Goal: Check status: Check status

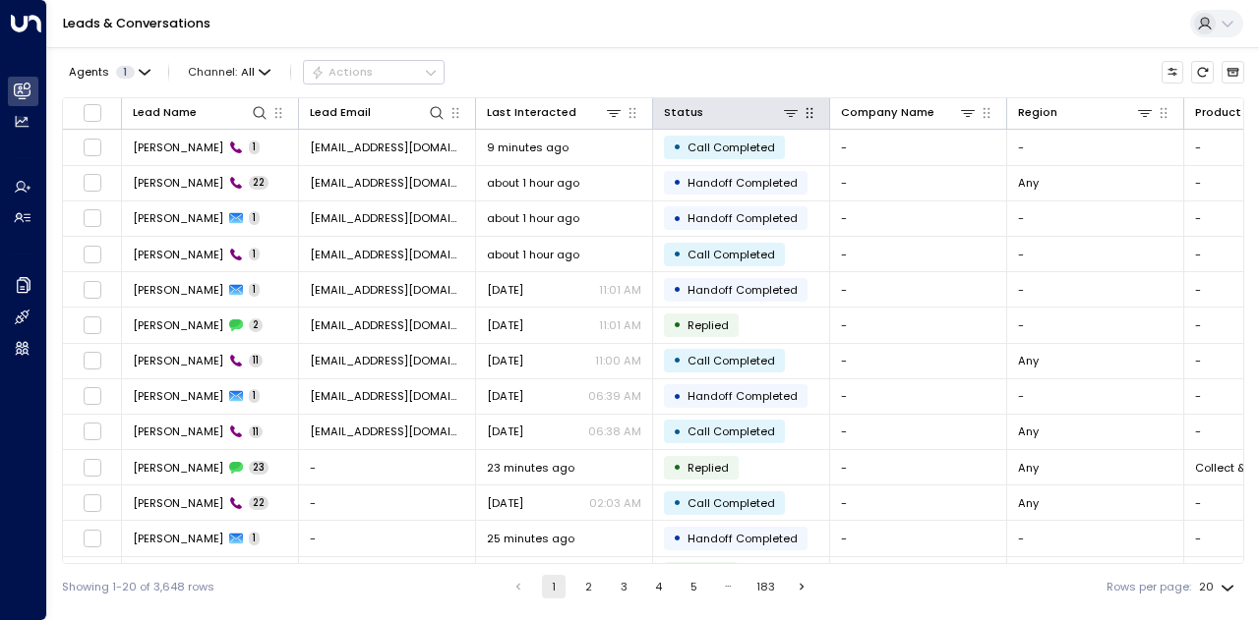
click at [812, 113] on icon "button" at bounding box center [809, 113] width 16 height 16
click at [789, 123] on th "Status" at bounding box center [741, 113] width 177 height 31
click at [791, 114] on icon at bounding box center [791, 113] width 16 height 16
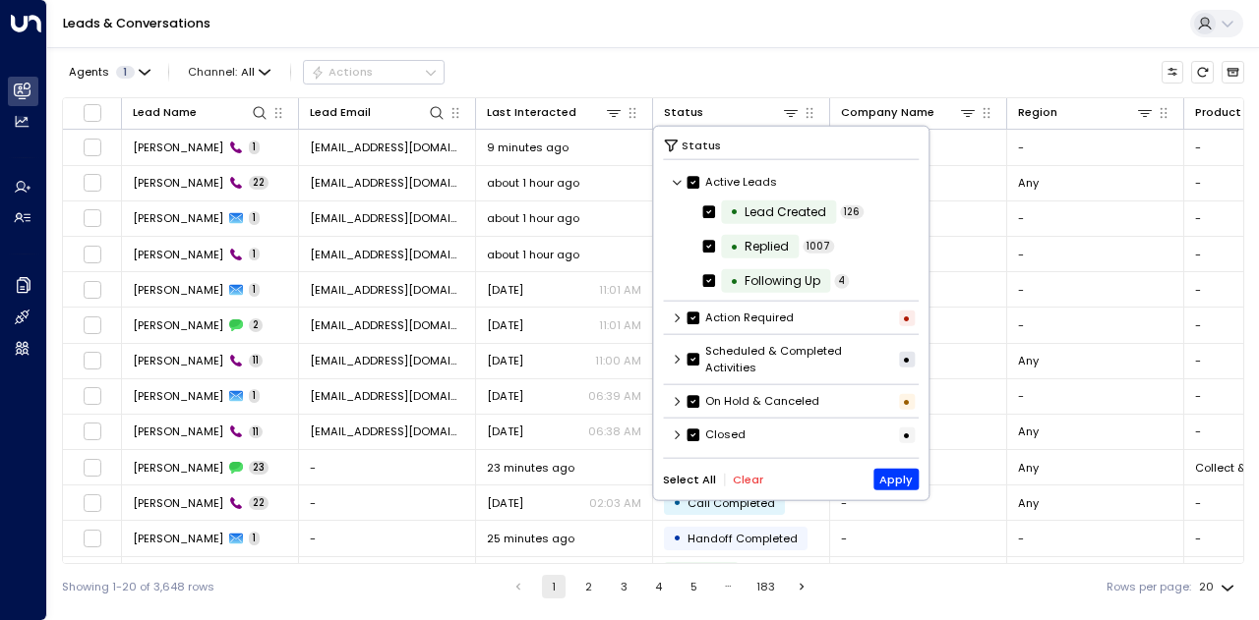
scroll to position [1, 0]
click at [678, 433] on icon at bounding box center [677, 434] width 5 height 9
click at [747, 481] on button "Clear" at bounding box center [748, 484] width 30 height 13
click at [680, 436] on icon at bounding box center [678, 435] width 12 height 12
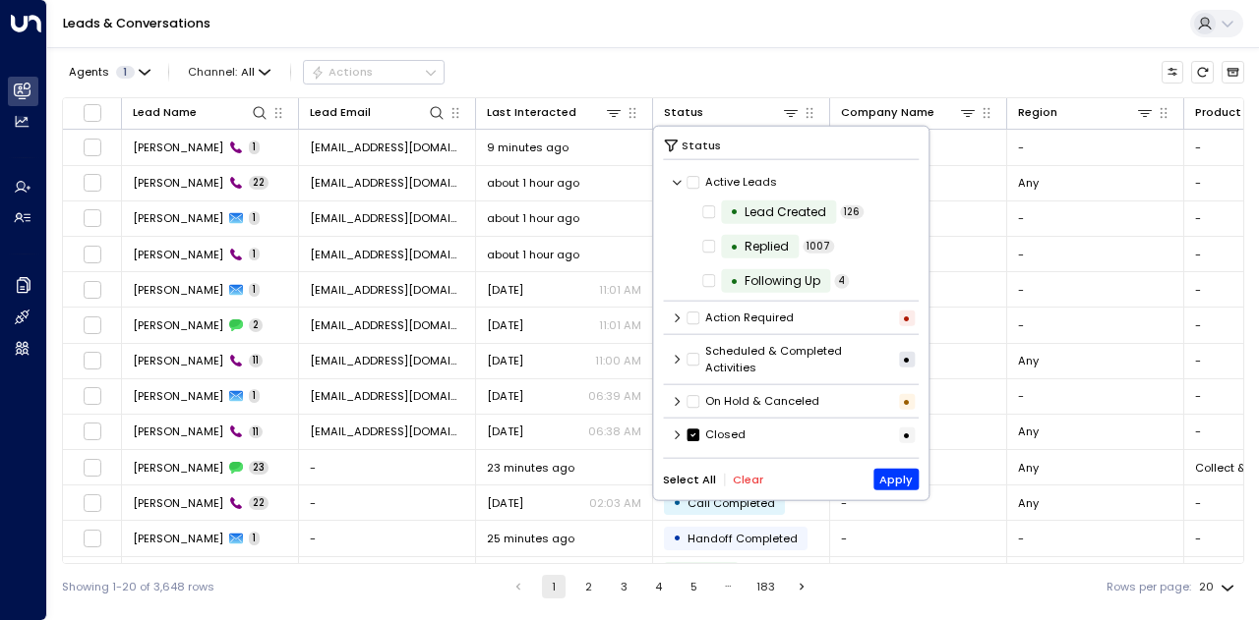
click at [680, 436] on icon at bounding box center [678, 435] width 12 height 12
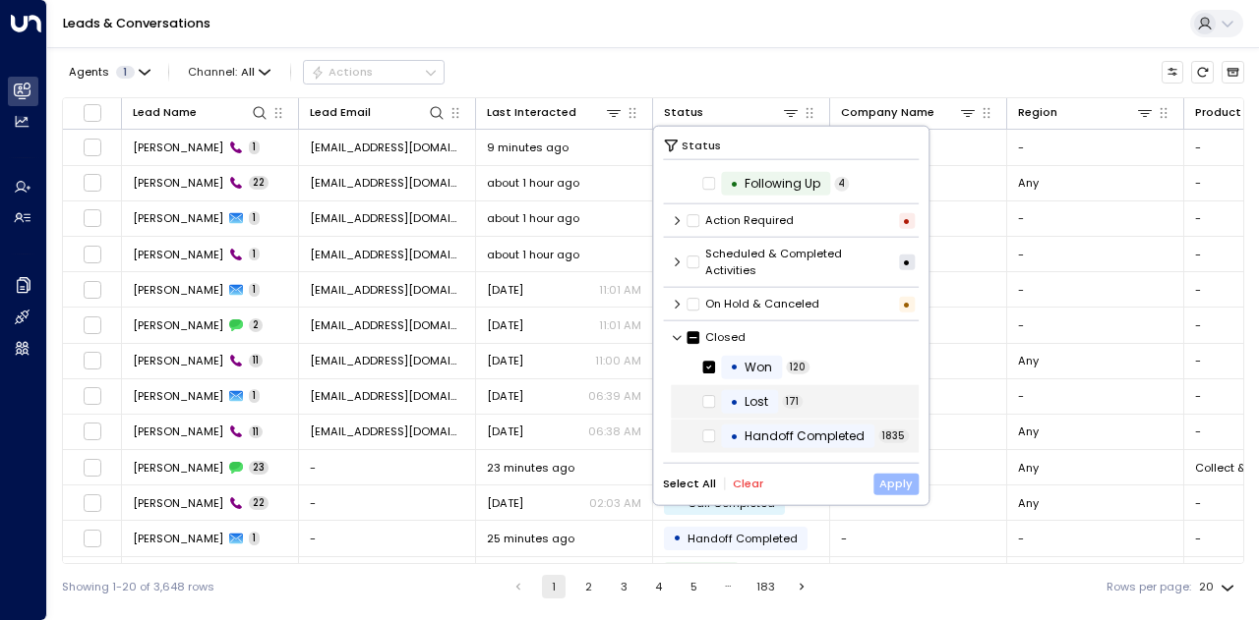
click at [895, 485] on button "Apply" at bounding box center [896, 484] width 46 height 22
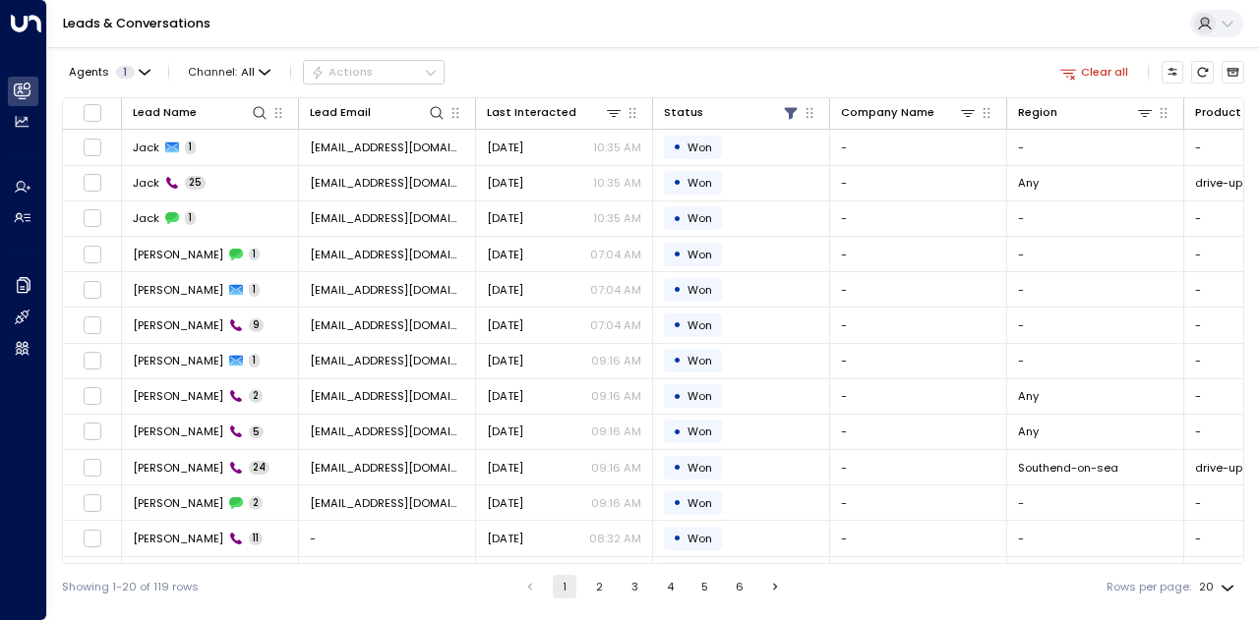
click at [590, 47] on div "Leads & Conversations" at bounding box center [652, 24] width 1211 height 48
click at [262, 76] on icon "button" at bounding box center [265, 73] width 12 height 12
click at [249, 231] on p "Voice" at bounding box center [235, 235] width 69 height 17
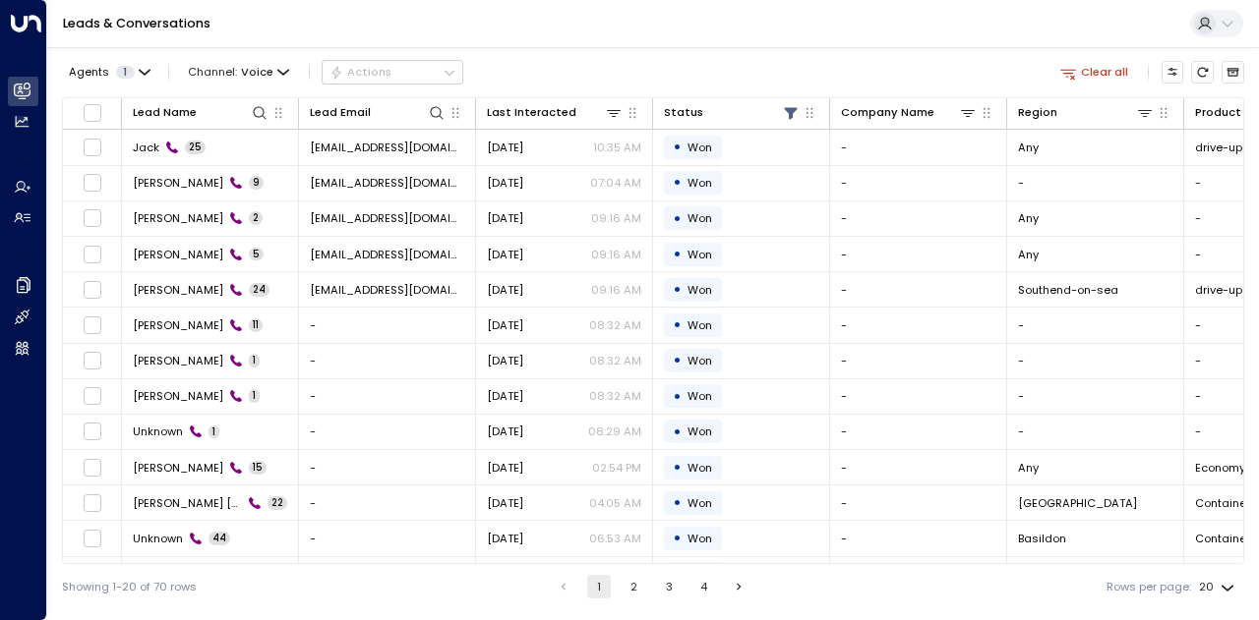
click at [1217, 587] on body "Overview Leads & Conversations Leads & Conversations Analytics Analytics Agents…" at bounding box center [629, 305] width 1259 height 610
click at [1221, 583] on li "100" at bounding box center [1216, 582] width 51 height 30
type input "***"
